Goal: Transaction & Acquisition: Purchase product/service

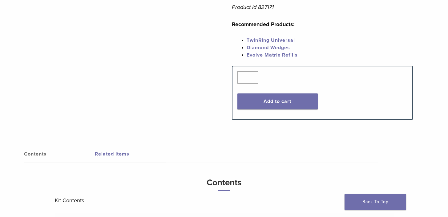
scroll to position [354, 0]
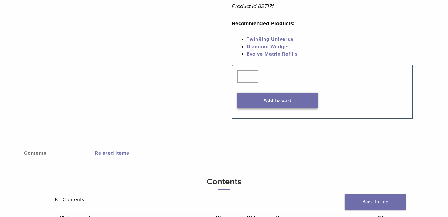
click at [256, 101] on button "Add to cart" at bounding box center [277, 101] width 80 height 16
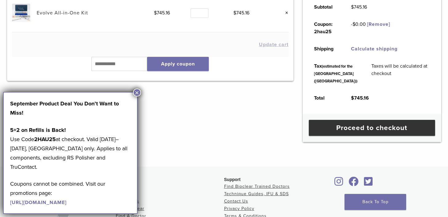
scroll to position [109, 0]
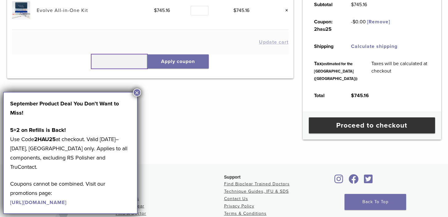
click at [121, 66] on input "text" at bounding box center [119, 61] width 56 height 14
type input "******"
click at [175, 59] on button "Apply coupon" at bounding box center [178, 61] width 62 height 14
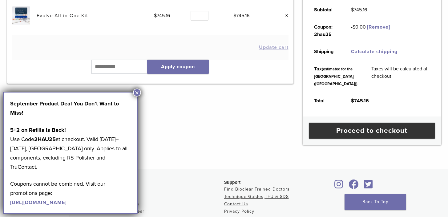
scroll to position [120, 0]
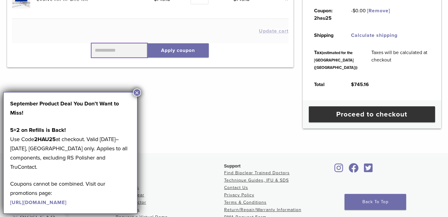
click at [117, 50] on input "text" at bounding box center [119, 50] width 56 height 14
type input "******"
click at [185, 50] on button "Apply coupon" at bounding box center [178, 50] width 62 height 14
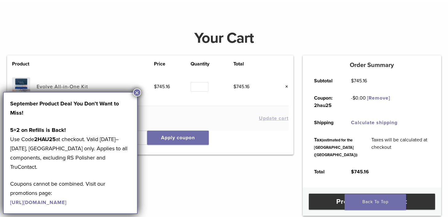
scroll to position [32, 0]
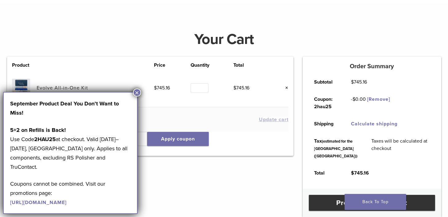
click at [375, 96] on link "[Remove]" at bounding box center [378, 99] width 23 height 6
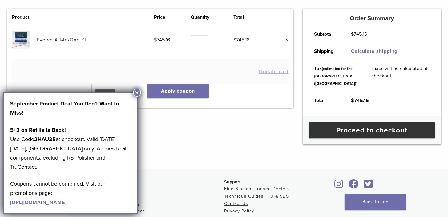
scroll to position [112, 0]
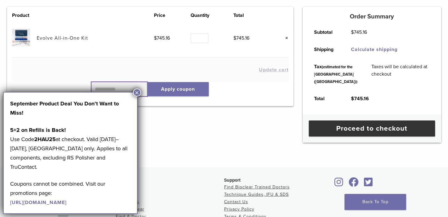
click at [133, 82] on input "text" at bounding box center [119, 89] width 56 height 14
type input "******"
click at [179, 91] on button "Apply coupon" at bounding box center [178, 89] width 62 height 14
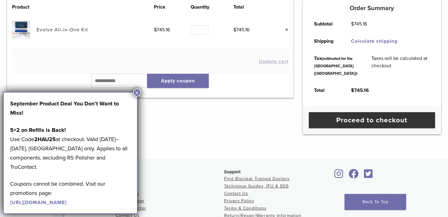
scroll to position [90, 0]
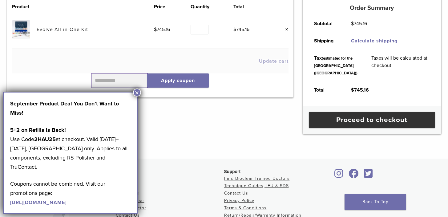
click at [114, 80] on input "text" at bounding box center [119, 81] width 56 height 14
type input "******"
click at [188, 83] on button "Apply coupon" at bounding box center [178, 81] width 62 height 14
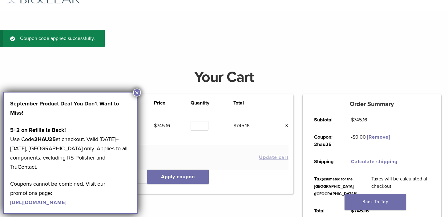
scroll to position [23, 0]
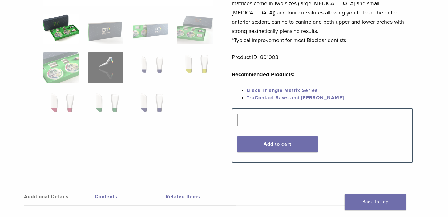
scroll to position [171, 0]
click at [258, 144] on button "Add to cart" at bounding box center [277, 144] width 80 height 16
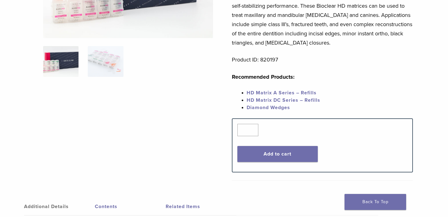
scroll to position [135, 0]
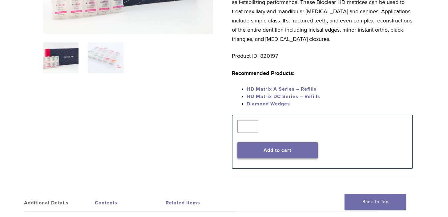
click at [279, 148] on button "Add to cart" at bounding box center [277, 151] width 80 height 16
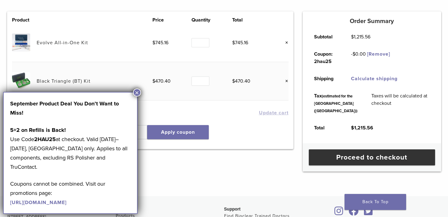
scroll to position [112, 0]
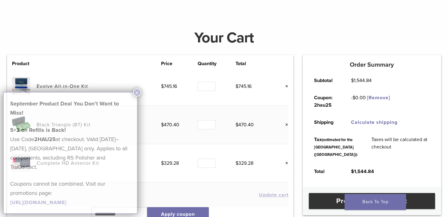
scroll to position [65, 0]
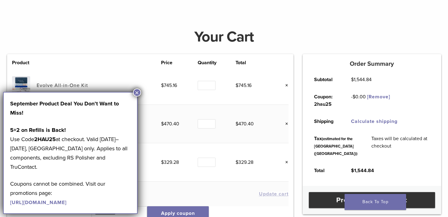
click at [370, 98] on link "[Remove]" at bounding box center [378, 97] width 23 height 6
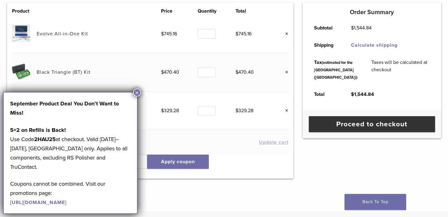
scroll to position [118, 0]
